Goal: Task Accomplishment & Management: Manage account settings

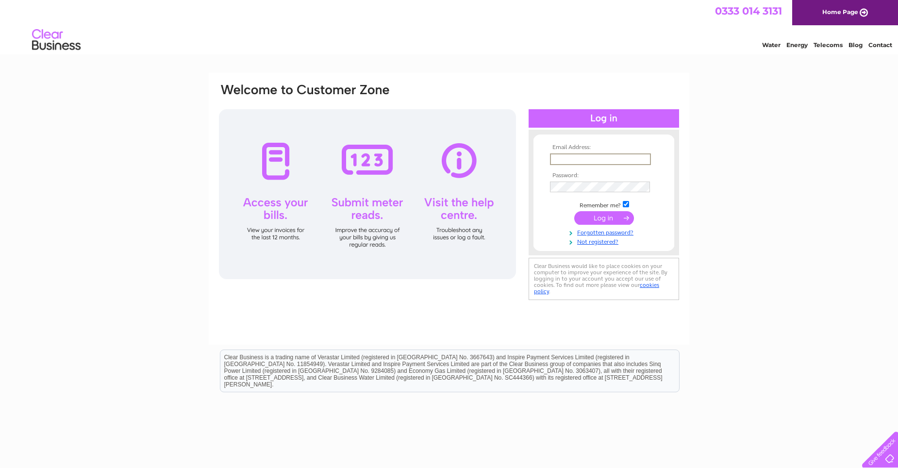
type input "bakerskilmarnock@gmail.com"
click at [601, 216] on input "submit" at bounding box center [604, 218] width 60 height 14
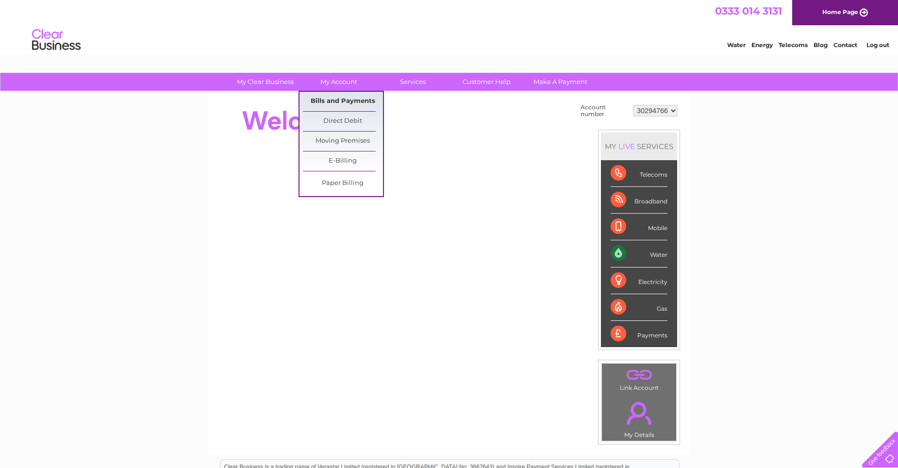
click at [336, 96] on link "Bills and Payments" at bounding box center [343, 101] width 80 height 19
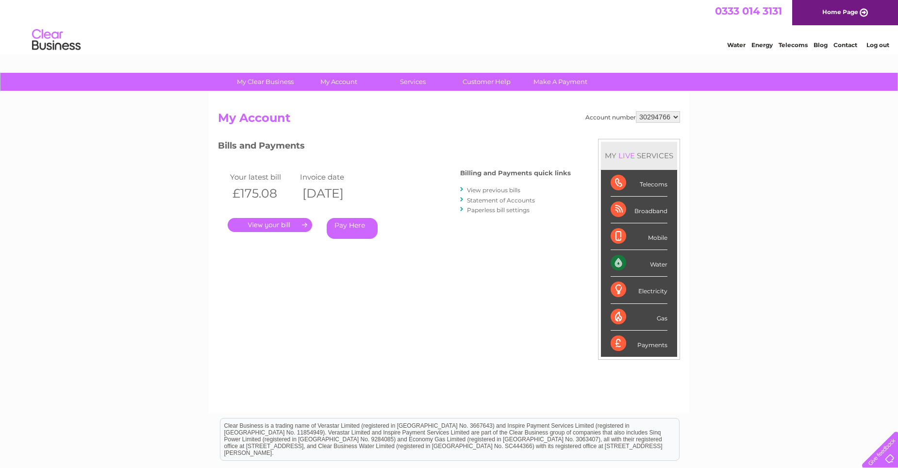
click at [282, 225] on link "." at bounding box center [270, 225] width 84 height 14
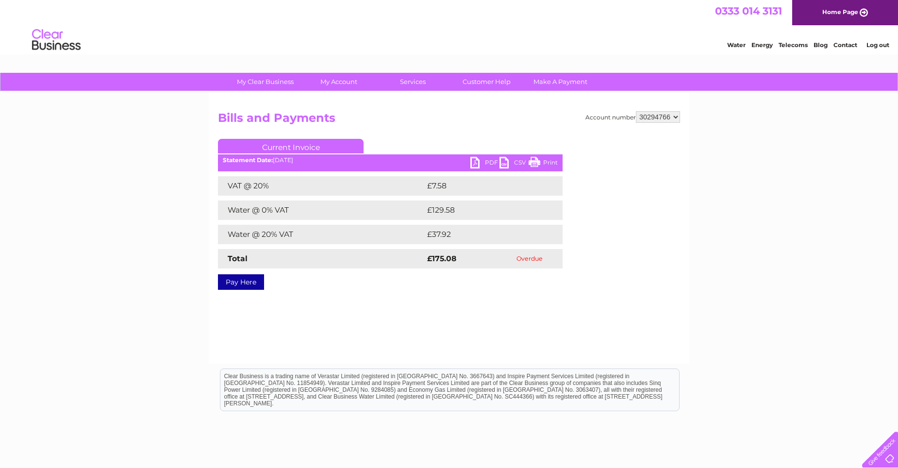
click at [477, 163] on link "PDF" at bounding box center [484, 164] width 29 height 14
